Goal: Check status: Check status

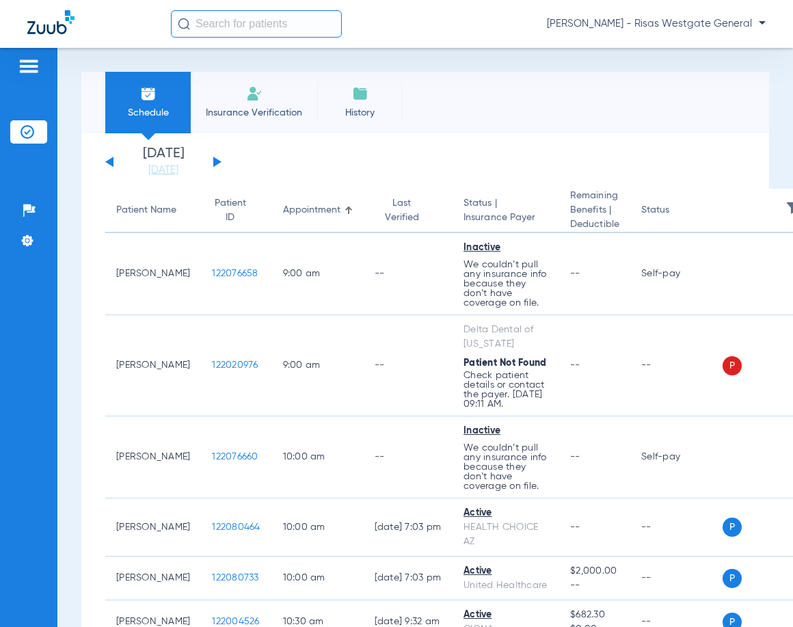
click at [213, 161] on button at bounding box center [217, 162] width 8 height 10
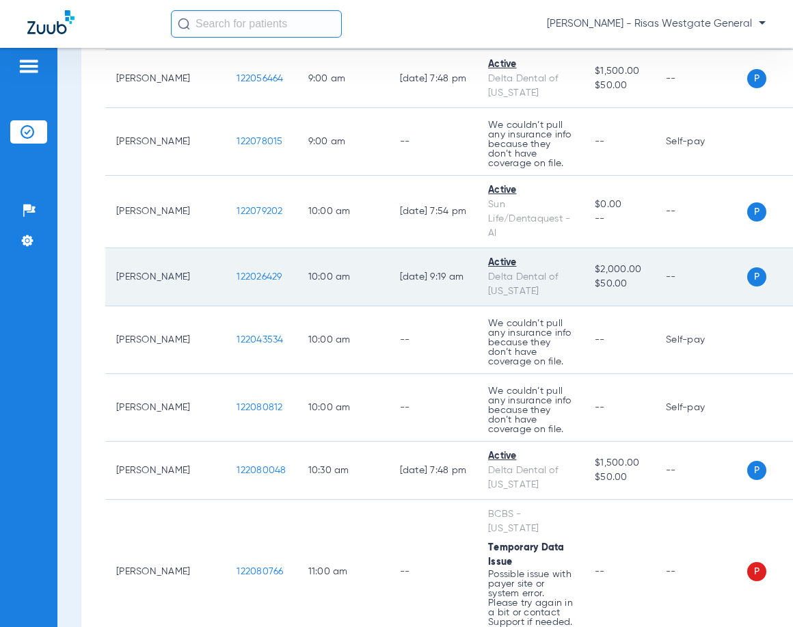
scroll to position [342, 0]
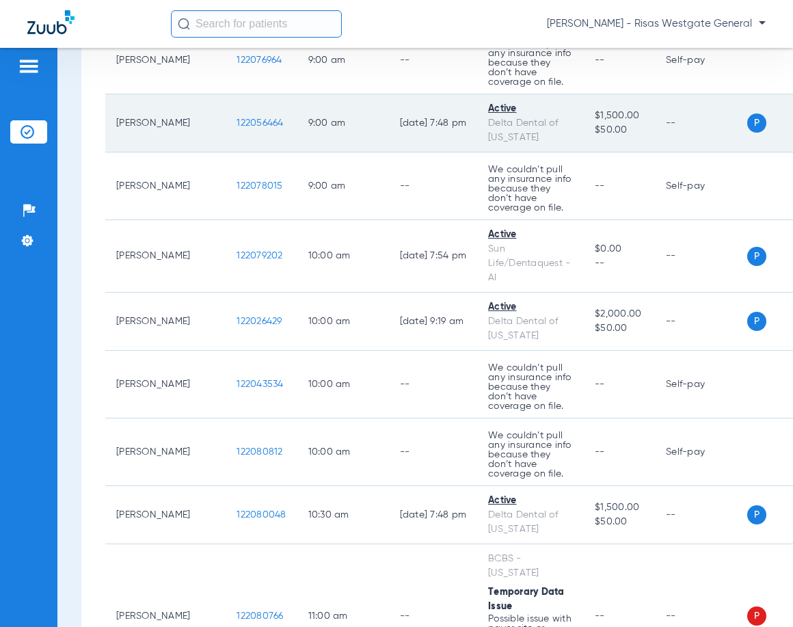
click at [488, 109] on div "Active" at bounding box center [530, 109] width 85 height 14
click at [747, 120] on span "P" at bounding box center [756, 122] width 19 height 19
drag, startPoint x: 142, startPoint y: 122, endPoint x: 129, endPoint y: 126, distance: 14.1
click at [139, 124] on td "[PERSON_NAME]" at bounding box center [165, 123] width 120 height 58
click at [129, 126] on td "[PERSON_NAME]" at bounding box center [165, 123] width 120 height 58
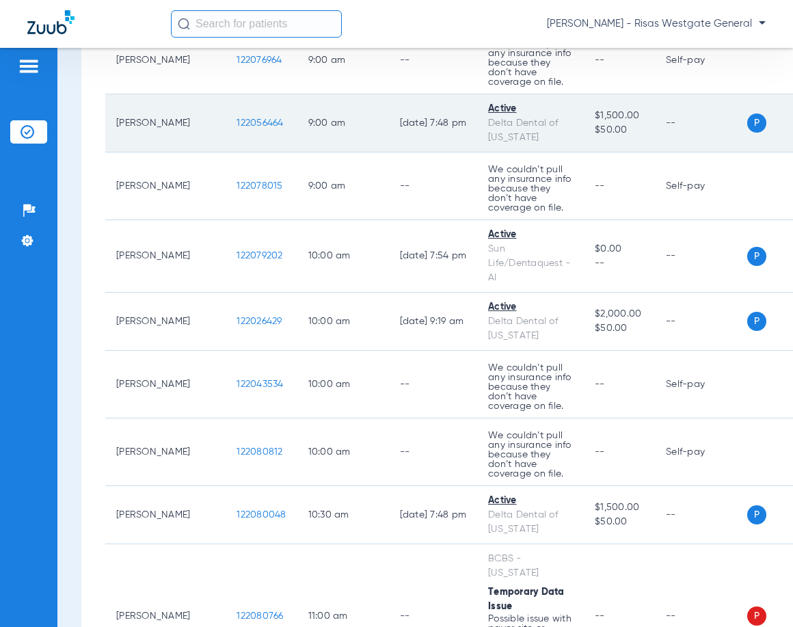
click at [237, 124] on span "122056464" at bounding box center [260, 123] width 46 height 10
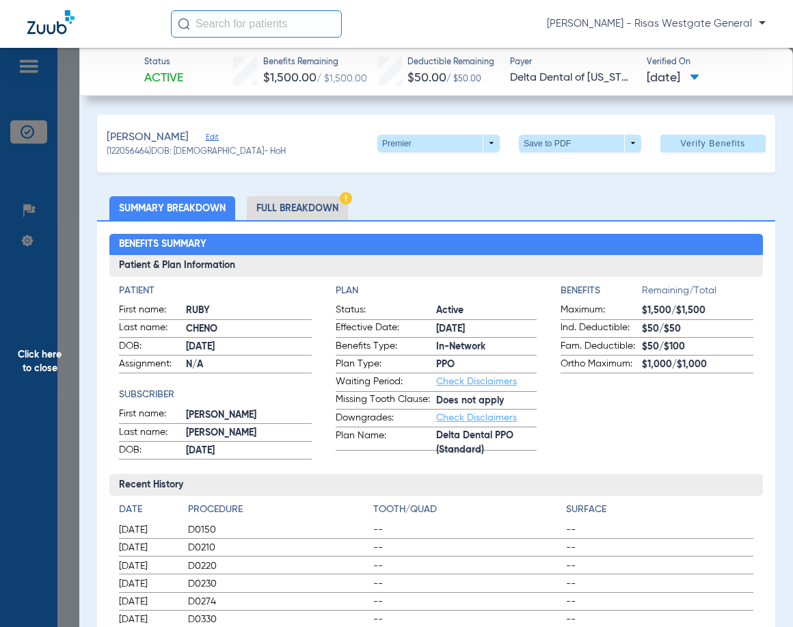
click at [297, 209] on li "Full Breakdown" at bounding box center [297, 208] width 101 height 24
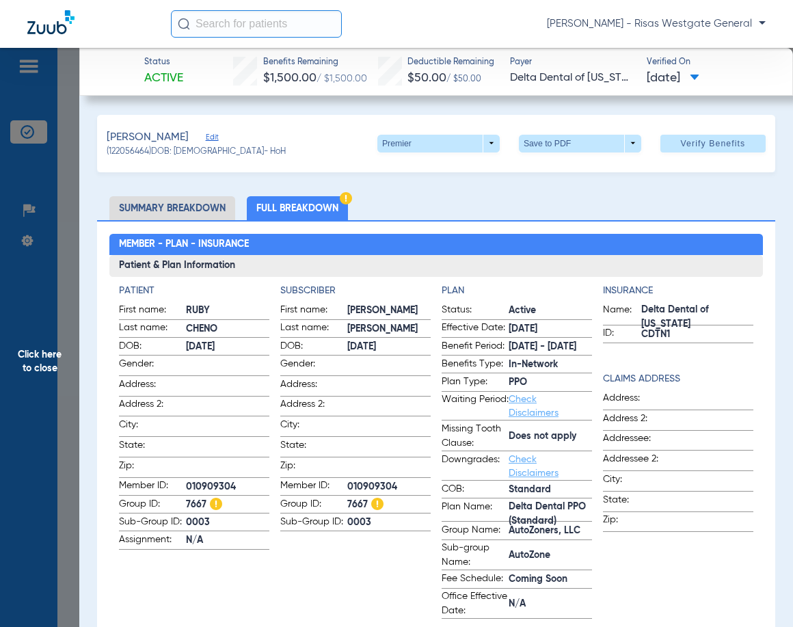
scroll to position [68, 0]
